Goal: Task Accomplishment & Management: Manage account settings

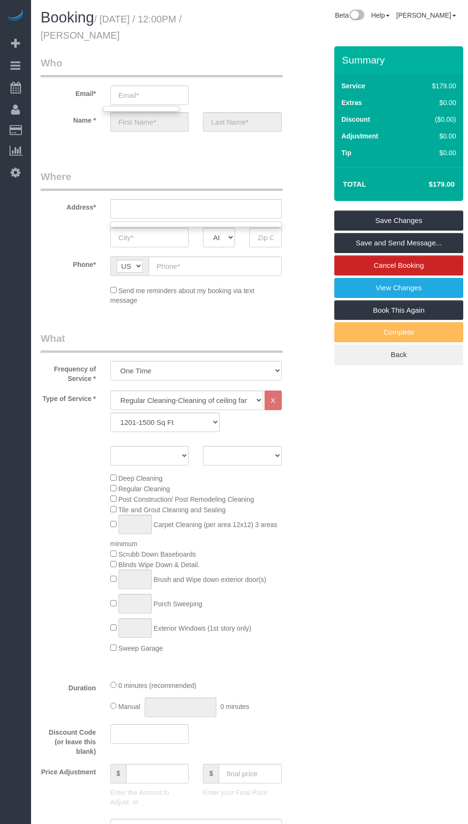
scroll to position [438, 0]
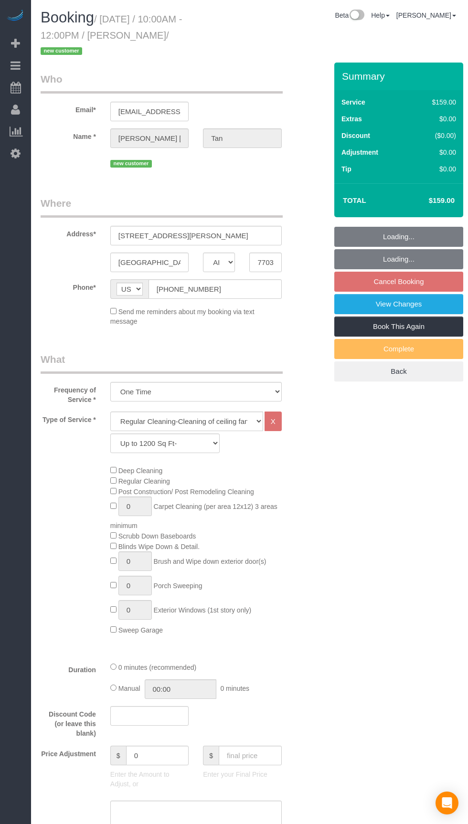
select select "[GEOGRAPHIC_DATA]"
select select "3"
select select "spot1"
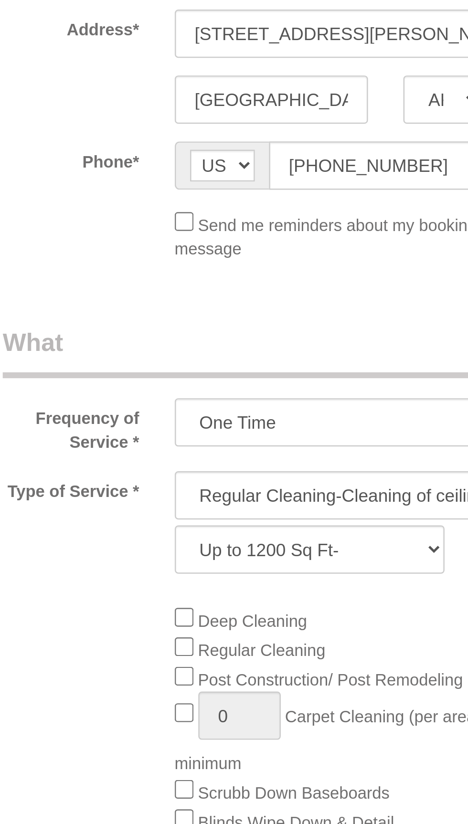
select select "object:1013"
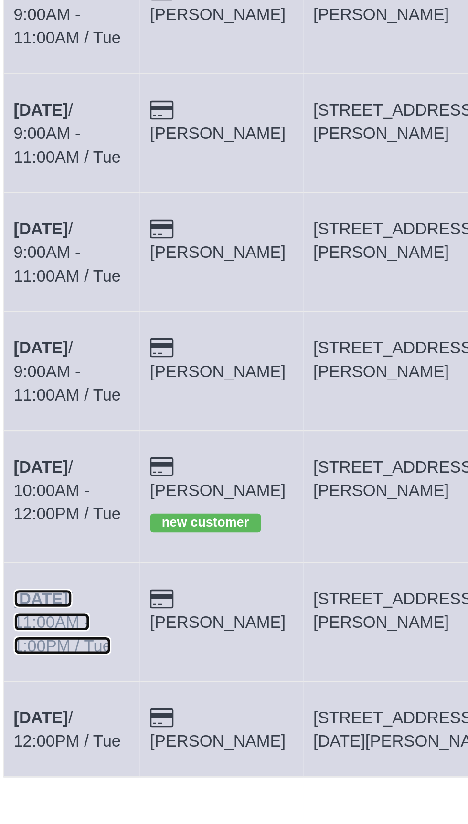
click at [64, 368] on b "[DATE]" at bounding box center [56, 372] width 22 height 8
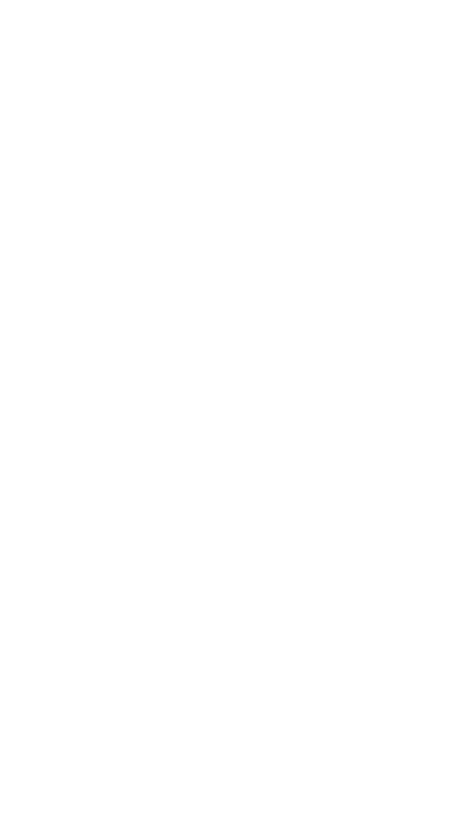
select select "[GEOGRAPHIC_DATA]"
